Goal: Find contact information: Find contact information

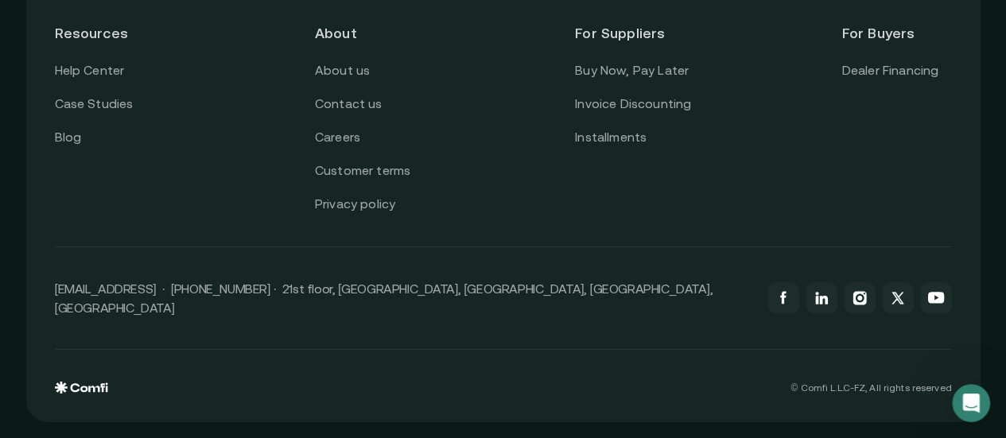
scroll to position [5728, 0]
click at [363, 115] on link "Contact us" at bounding box center [349, 104] width 68 height 21
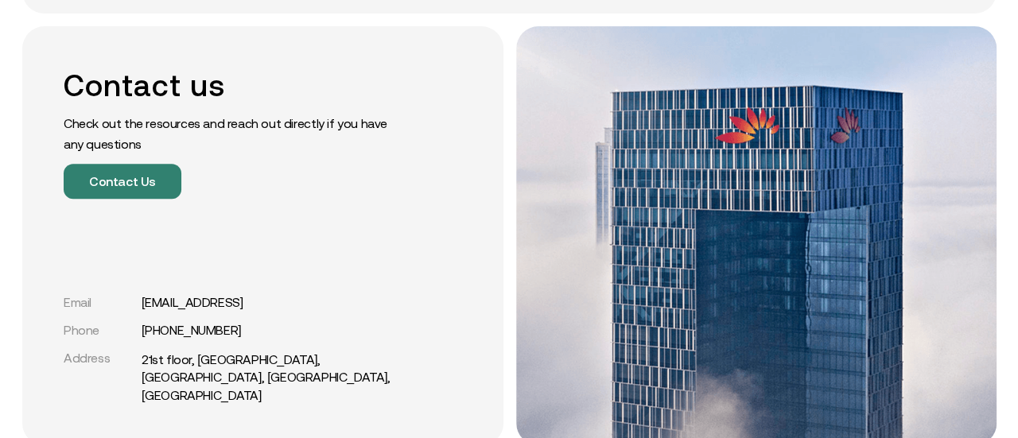
scroll to position [239, 0]
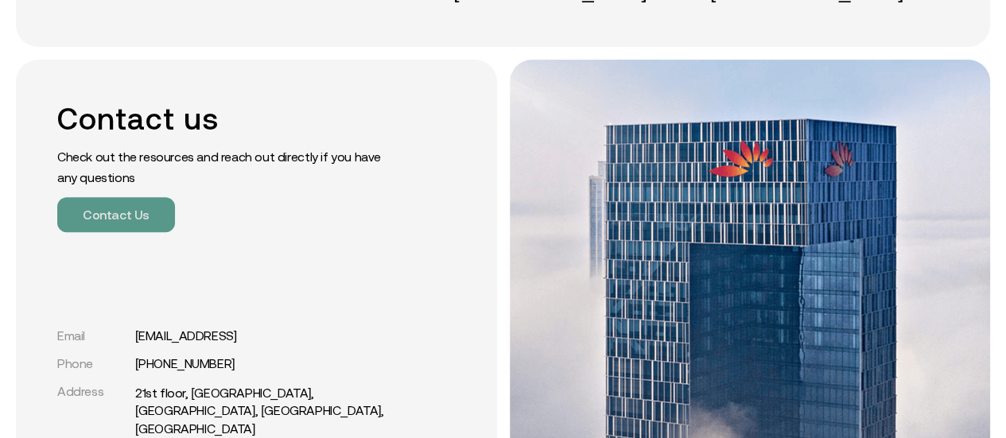
click at [142, 216] on button "Contact Us" at bounding box center [116, 214] width 118 height 35
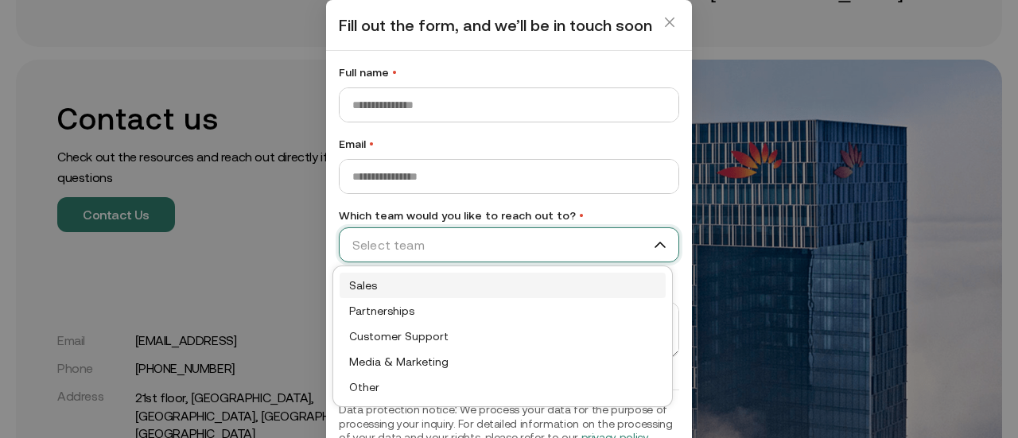
click at [469, 246] on input "Which team would you like to reach out to? •" at bounding box center [502, 245] width 325 height 24
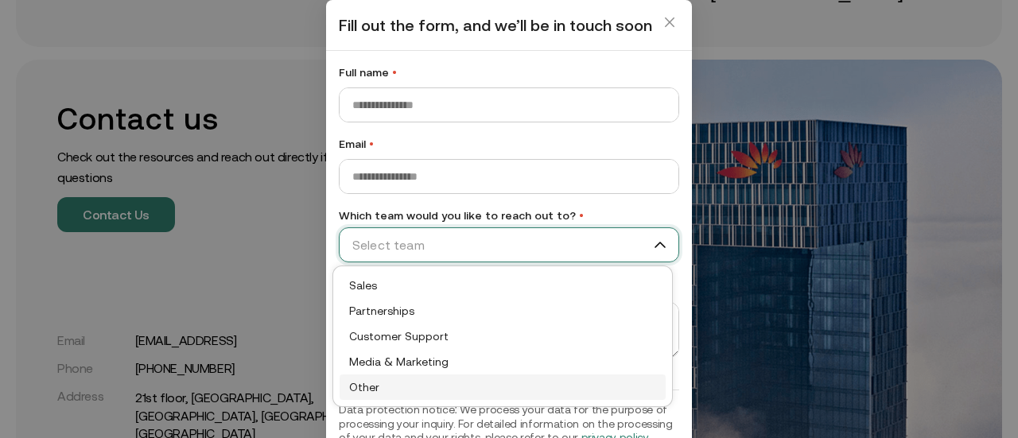
click at [395, 387] on div "Other" at bounding box center [502, 388] width 307 height 18
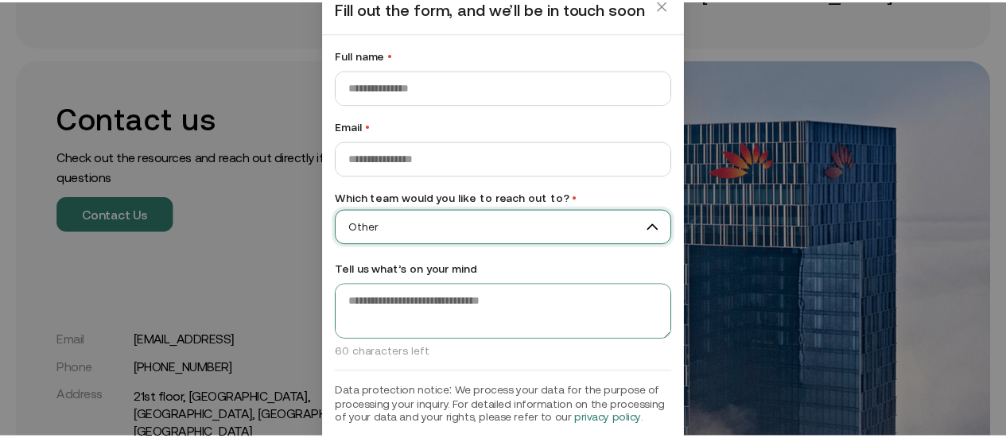
scroll to position [0, 0]
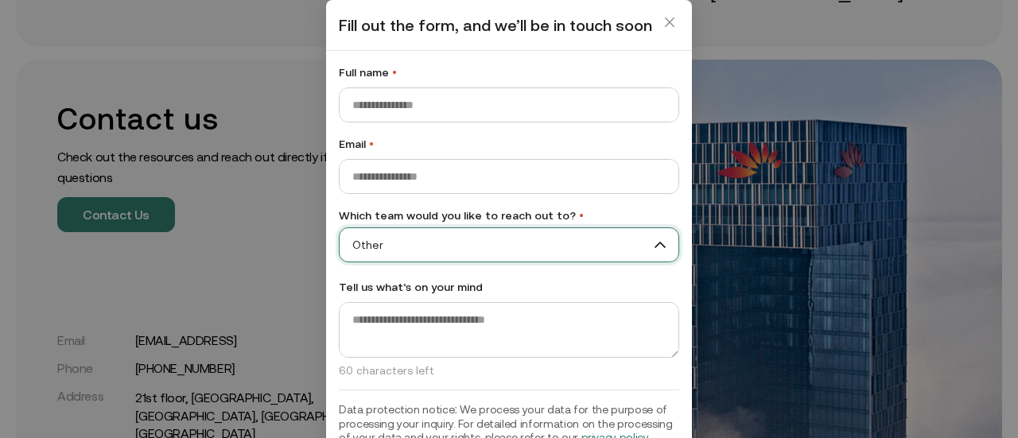
click at [663, 27] on icon "close" at bounding box center [669, 22] width 13 height 13
